Goal: Communication & Community: Answer question/provide support

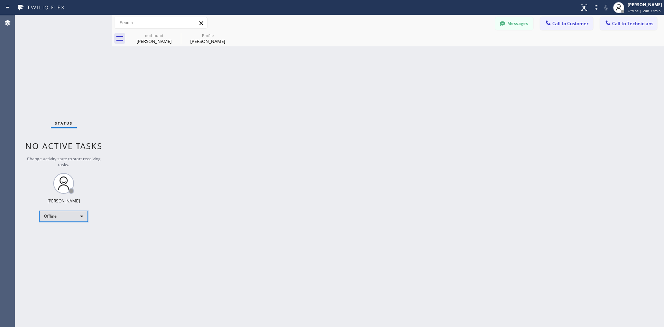
click at [62, 215] on div "Offline" at bounding box center [63, 215] width 48 height 11
click at [63, 236] on li "Available" at bounding box center [63, 234] width 47 height 8
click at [582, 25] on span "Call to Customer" at bounding box center [570, 23] width 36 height 6
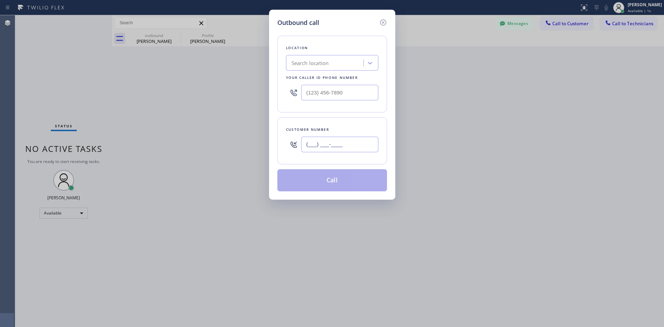
click at [326, 142] on input "(___) ___-____" at bounding box center [339, 145] width 77 height 16
paste input "908) 787-7874"
type input "[PHONE_NUMBER]"
click at [320, 65] on div "Search location" at bounding box center [309, 63] width 37 height 8
paste input "Electricians Service Team [GEOGRAPHIC_DATA]"
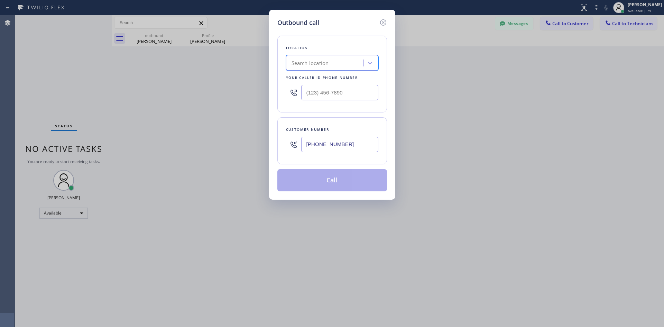
type input "Electricians Service Team [GEOGRAPHIC_DATA]"
click at [362, 83] on div "Electricians Service Team [GEOGRAPHIC_DATA]" at bounding box center [332, 80] width 92 height 19
type input "[PHONE_NUMBER]"
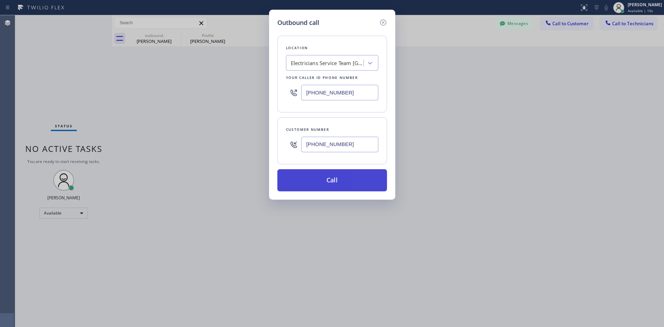
click at [345, 178] on button "Call" at bounding box center [332, 180] width 110 height 22
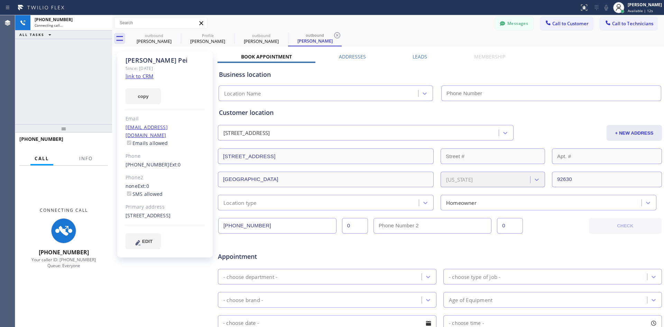
click at [231, 101] on div "Customer location [STREET_ADDRESS] + NEW ADDRESS [STREET_ADDRESS][US_STATE] Loc…" at bounding box center [439, 154] width 444 height 112
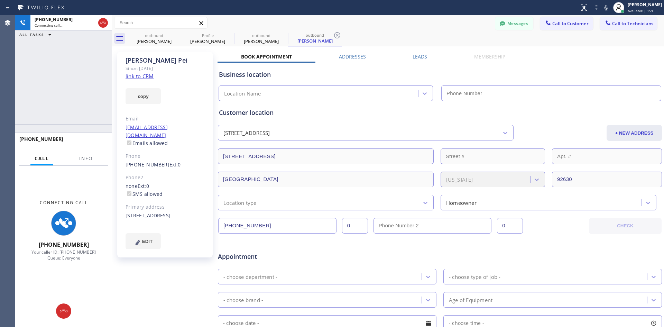
type input "[PHONE_NUMBER]"
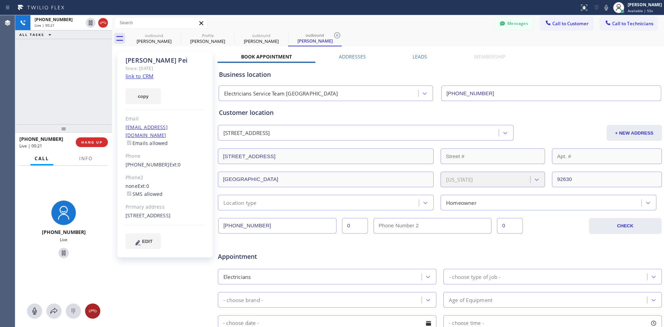
click at [96, 313] on icon at bounding box center [92, 311] width 8 height 8
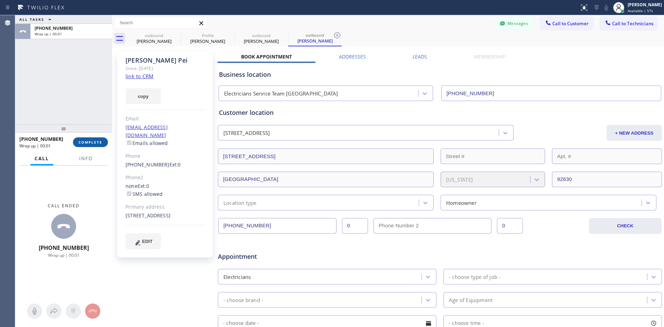
click at [92, 140] on span "COMPLETE" at bounding box center [90, 142] width 24 height 5
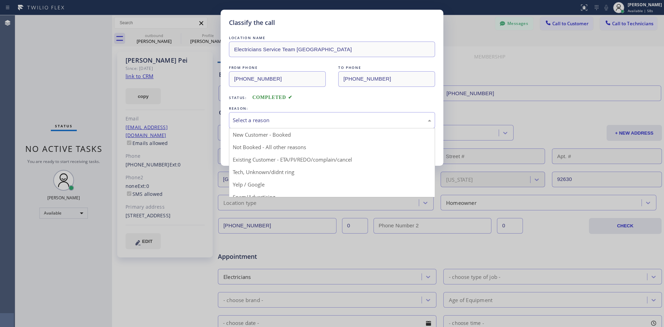
click at [287, 117] on div "Select a reason" at bounding box center [332, 120] width 198 height 8
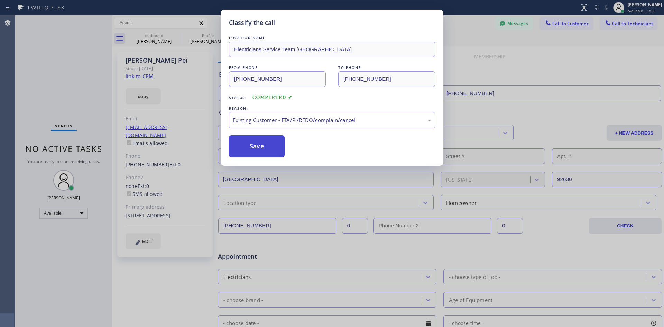
click at [255, 142] on button "Save" at bounding box center [257, 146] width 56 height 22
click at [272, 144] on div "Classify the call LOCATION NAME Electricians Service Team Lake Forest FROM PHON…" at bounding box center [339, 170] width 648 height 311
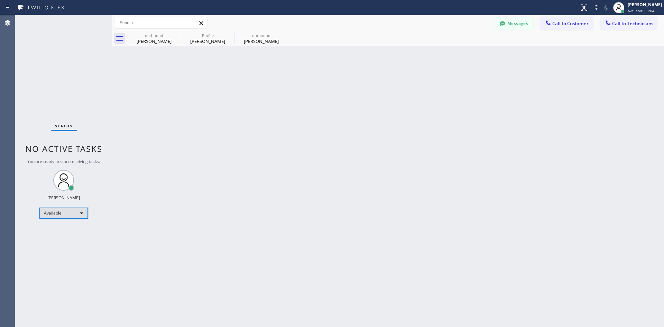
click at [83, 217] on div "Available" at bounding box center [63, 212] width 48 height 11
click at [70, 219] on li "Offline" at bounding box center [63, 222] width 47 height 8
click at [304, 199] on div "Back to Dashboard Change Sender ID Customers Technicians Select a contact Outbo…" at bounding box center [388, 170] width 552 height 311
